Goal: Browse casually: Explore the website without a specific task or goal

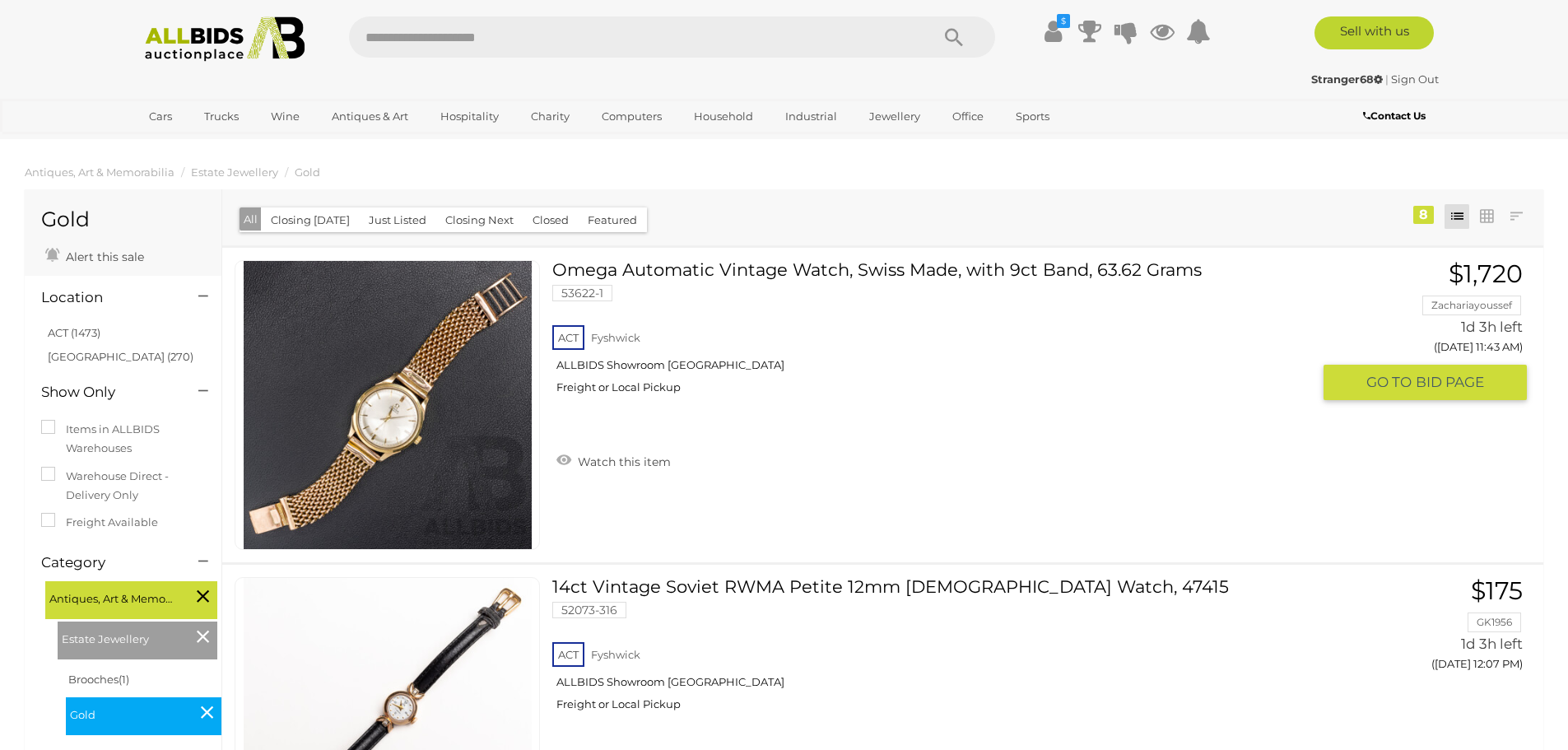
click at [402, 405] on img at bounding box center [388, 405] width 288 height 288
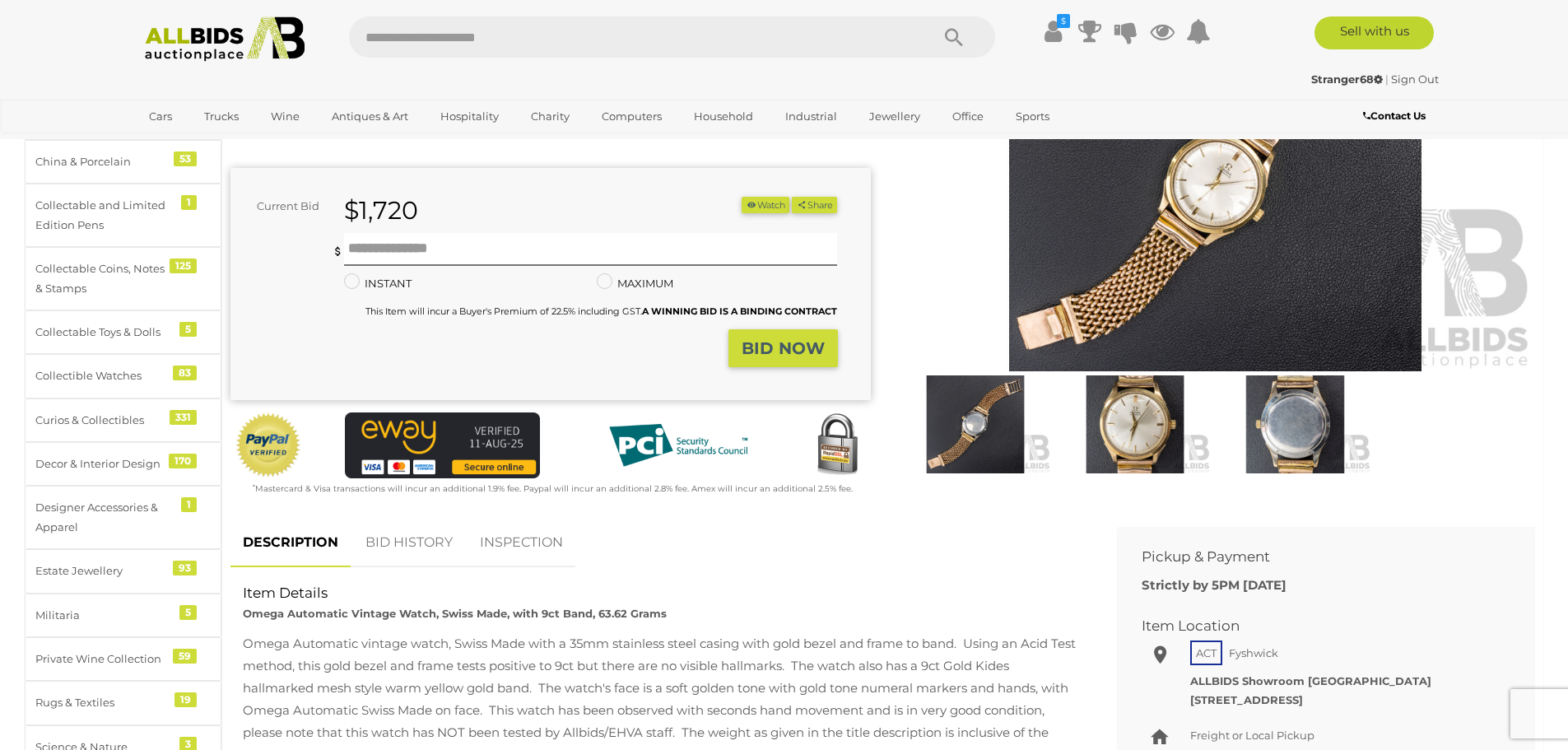
scroll to position [412, 0]
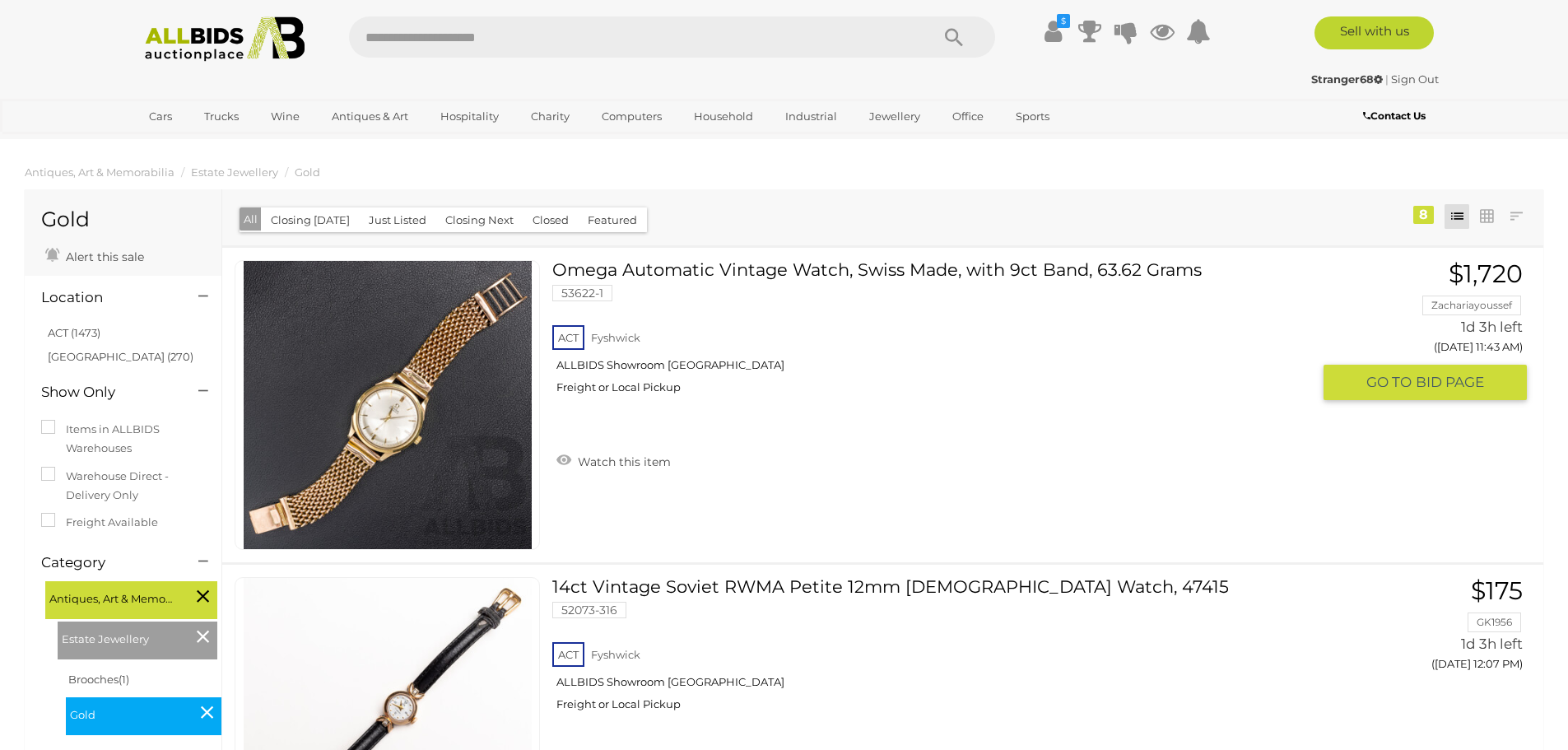
click at [371, 410] on img at bounding box center [388, 405] width 288 height 288
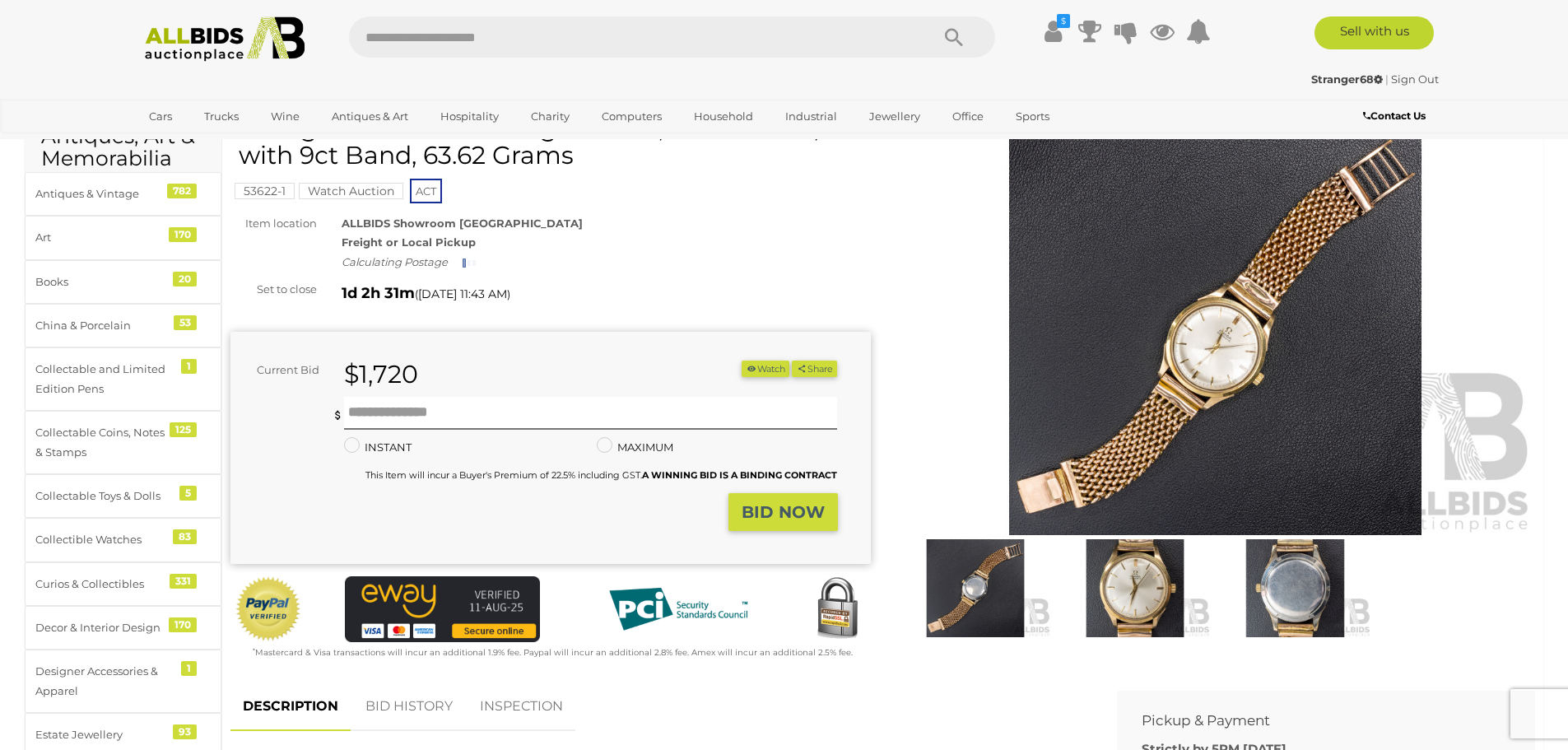
scroll to position [83, 0]
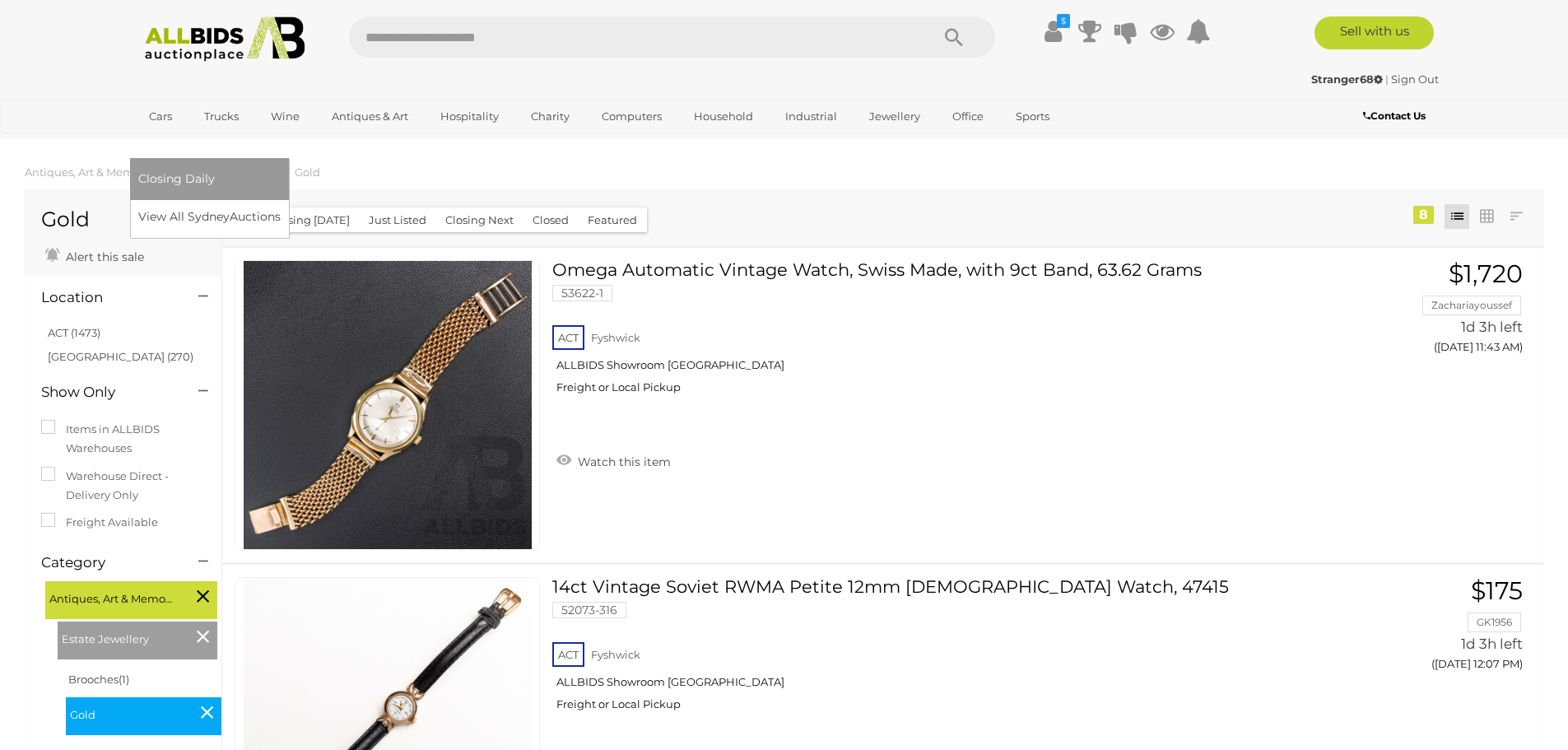
click at [276, 130] on link "[GEOGRAPHIC_DATA]" at bounding box center [207, 144] width 138 height 27
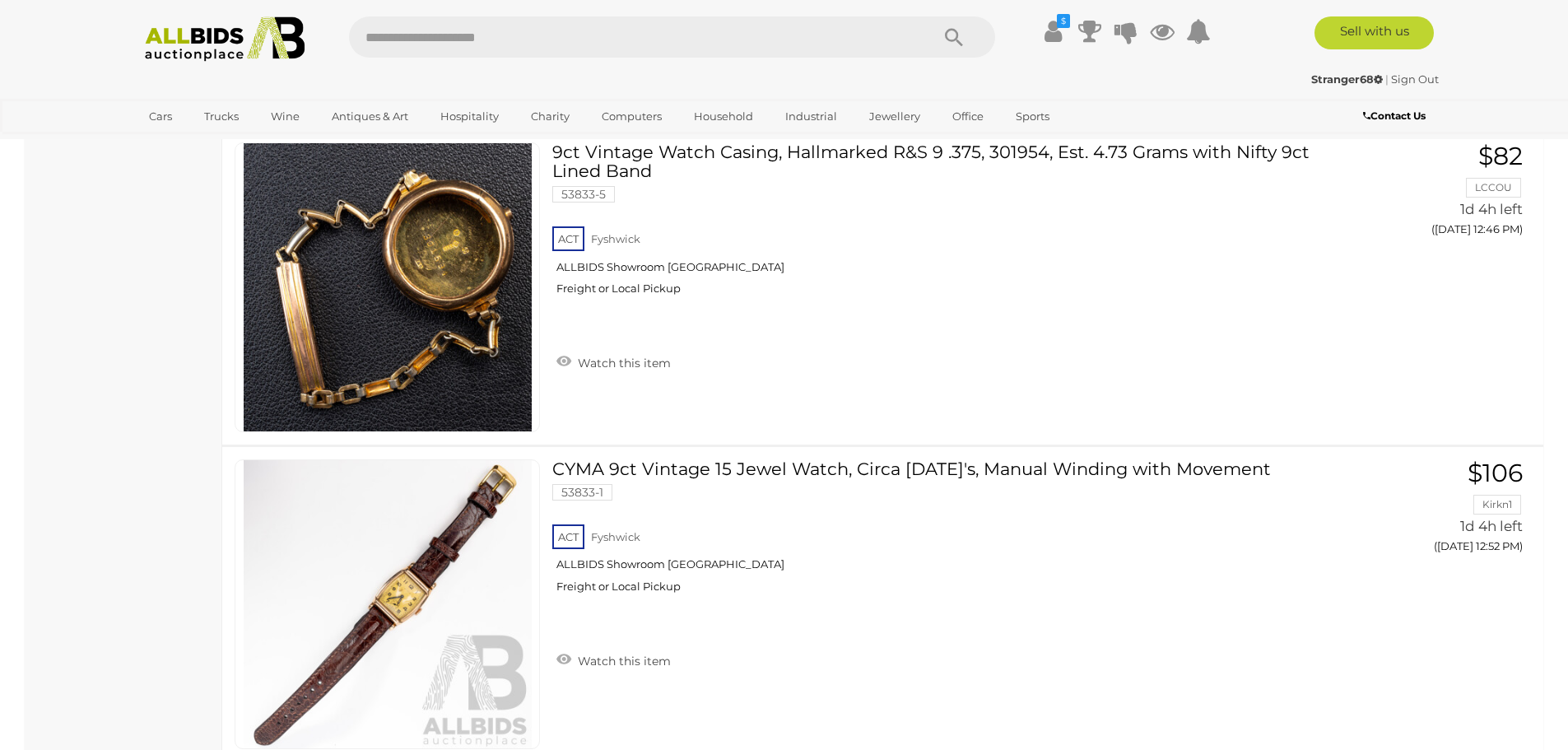
scroll to position [1810, 0]
